Goal: Task Accomplishment & Management: Manage account settings

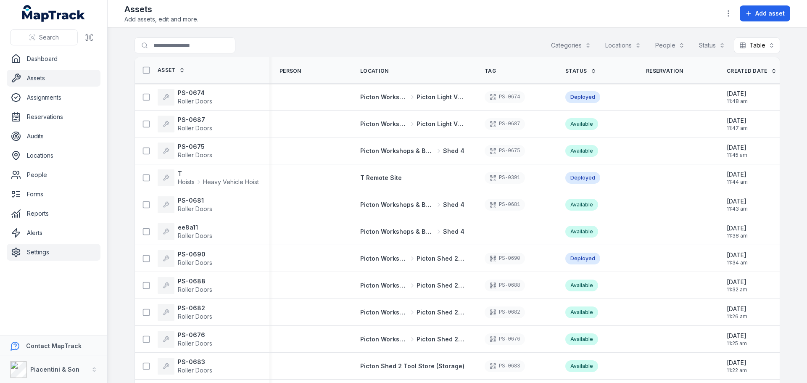
click at [53, 248] on link "Settings" at bounding box center [54, 252] width 94 height 17
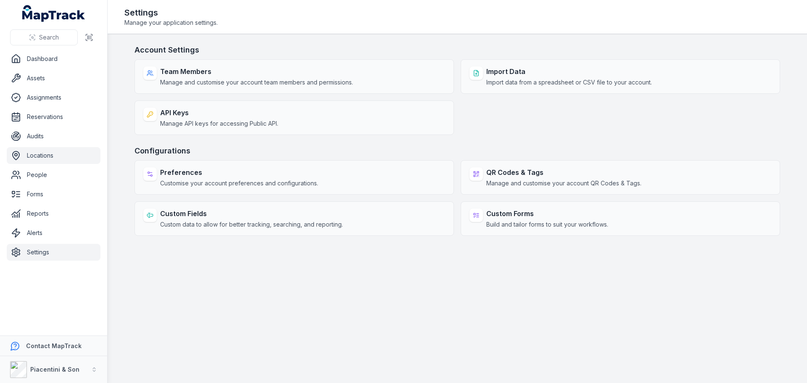
click at [51, 159] on link "Locations" at bounding box center [54, 155] width 94 height 17
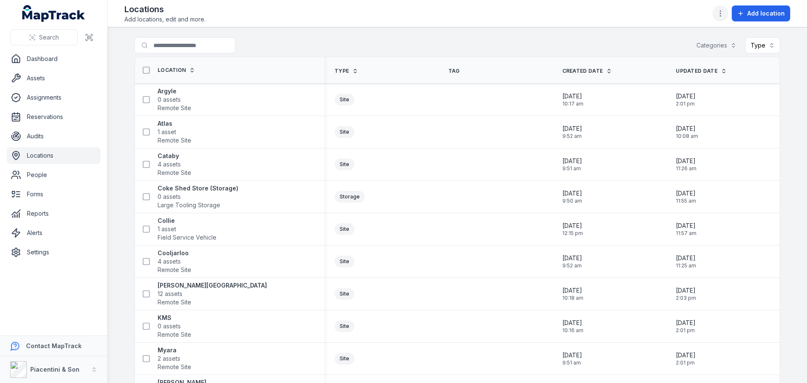
click at [721, 14] on icon "button" at bounding box center [720, 13] width 8 height 8
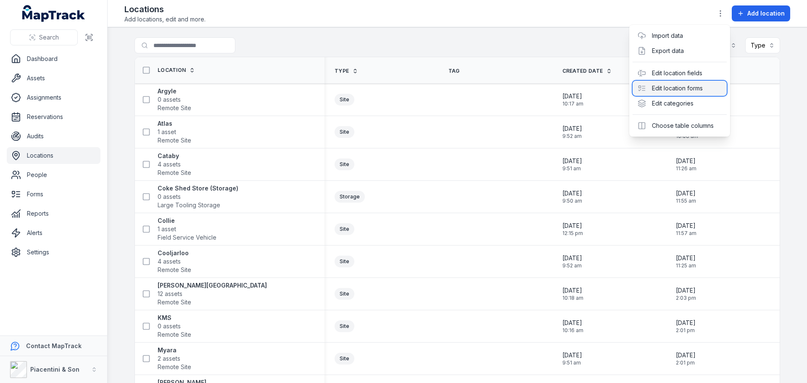
click at [703, 88] on div "Edit location forms" at bounding box center [679, 88] width 94 height 15
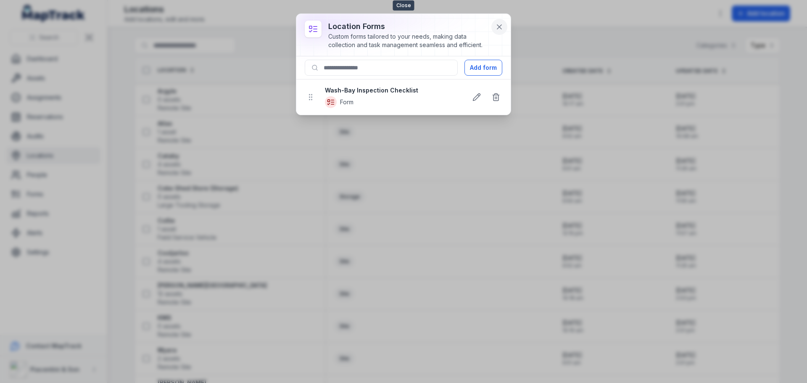
click at [494, 25] on button at bounding box center [499, 27] width 16 height 16
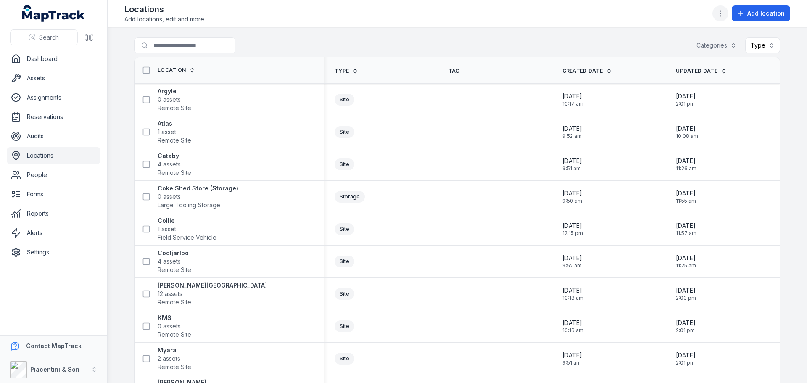
click at [728, 10] on button "button" at bounding box center [720, 13] width 16 height 16
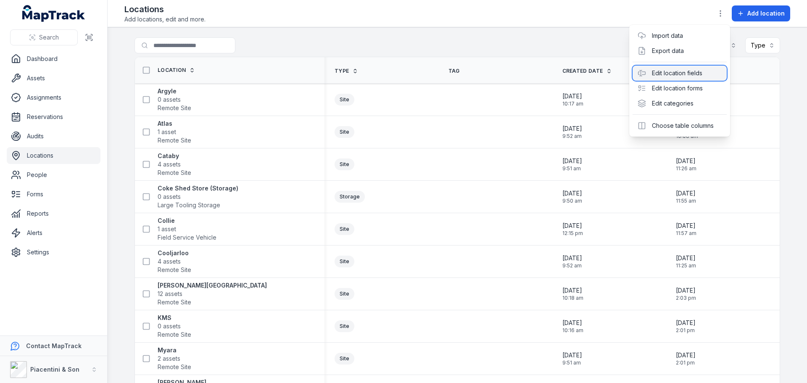
click at [703, 72] on div "Edit location fields" at bounding box center [679, 73] width 94 height 15
